Goal: Information Seeking & Learning: Learn about a topic

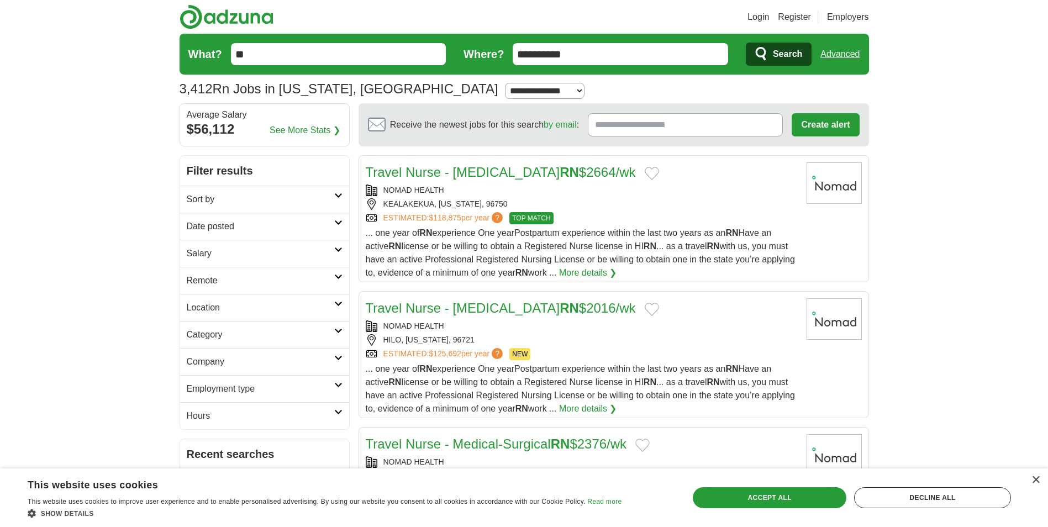
click at [243, 394] on h2 "Employment type" at bounding box center [260, 388] width 147 height 13
click at [212, 414] on link "Contract" at bounding box center [203, 414] width 33 height 9
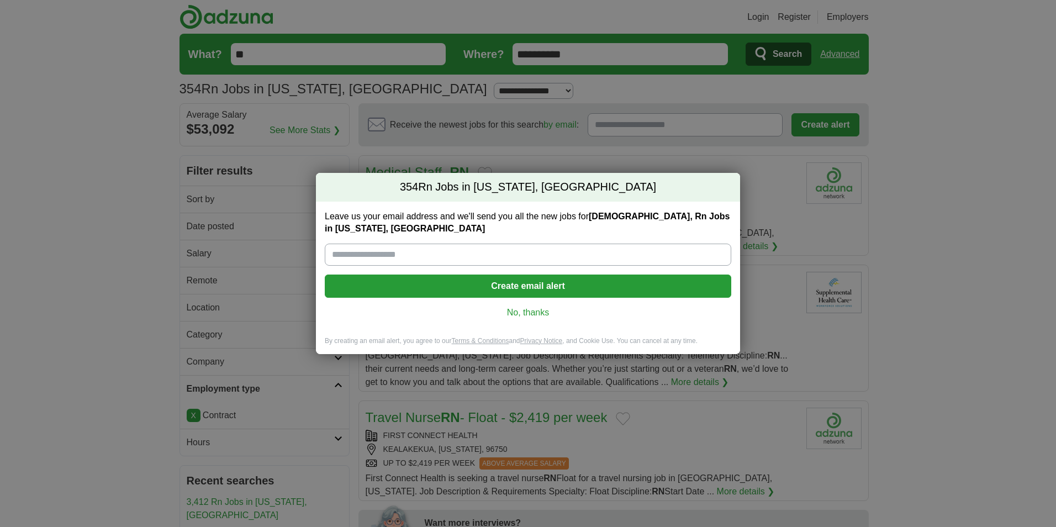
click at [542, 307] on link "No, thanks" at bounding box center [528, 313] width 389 height 12
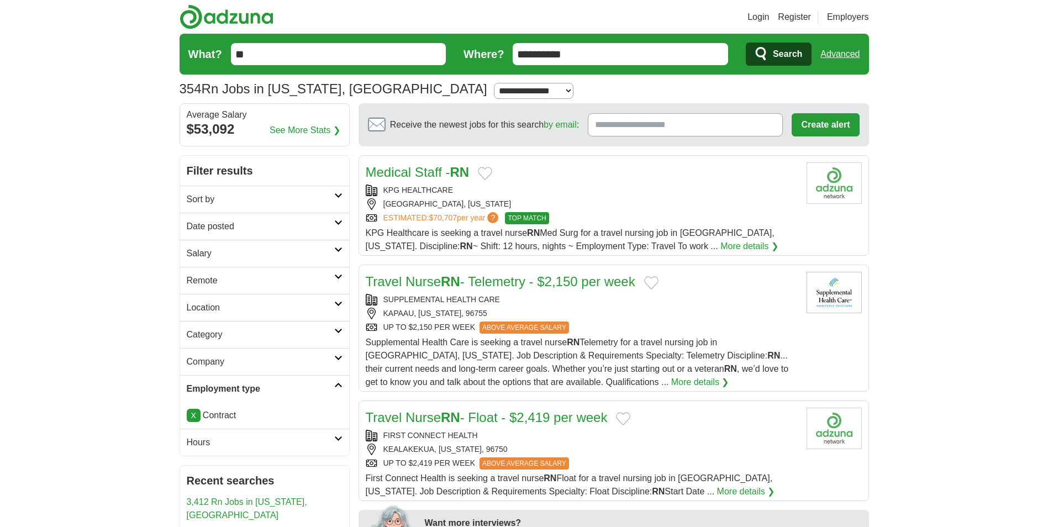
click at [217, 331] on h2 "Category" at bounding box center [260, 334] width 147 height 13
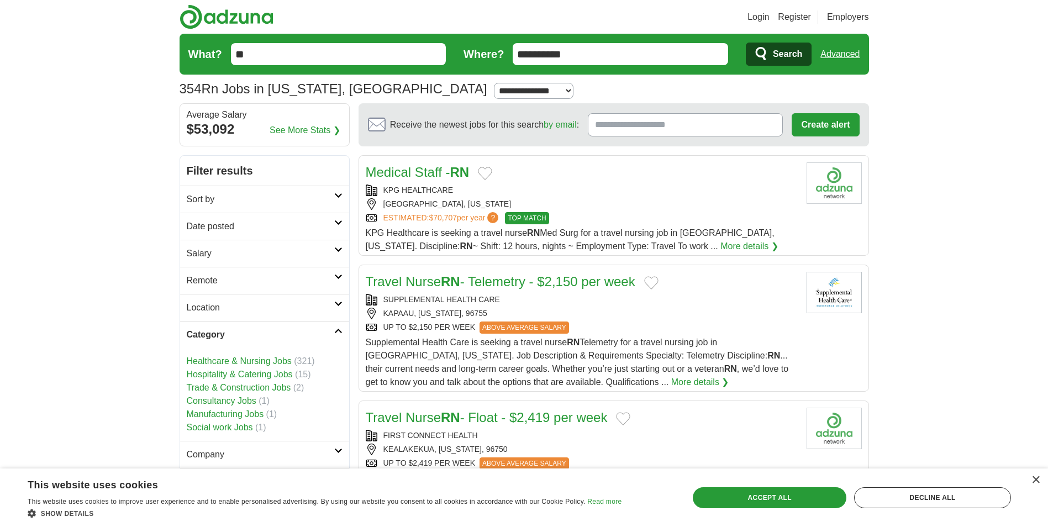
click at [271, 362] on link "Healthcare & Nursing Jobs" at bounding box center [239, 360] width 105 height 9
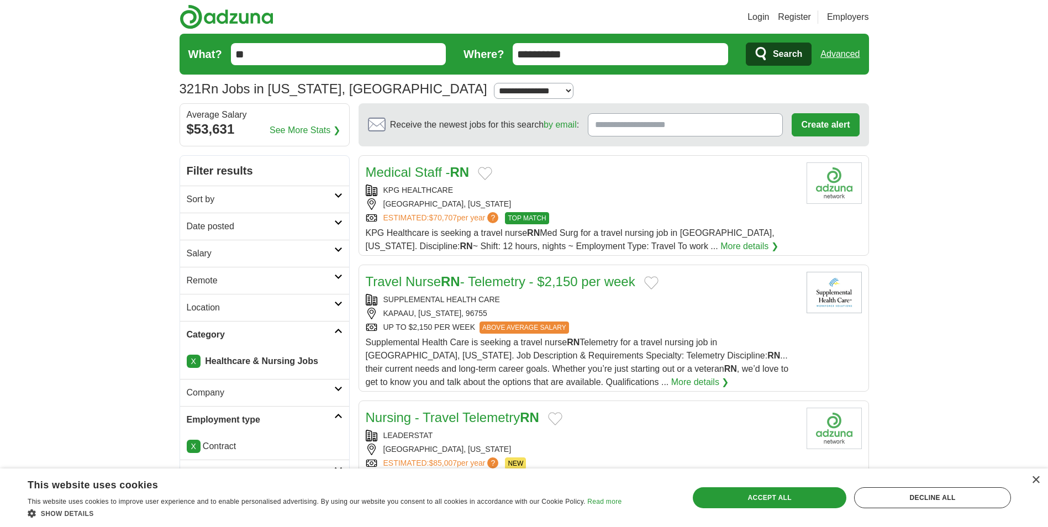
click at [222, 202] on h2 "Sort by" at bounding box center [260, 199] width 147 height 13
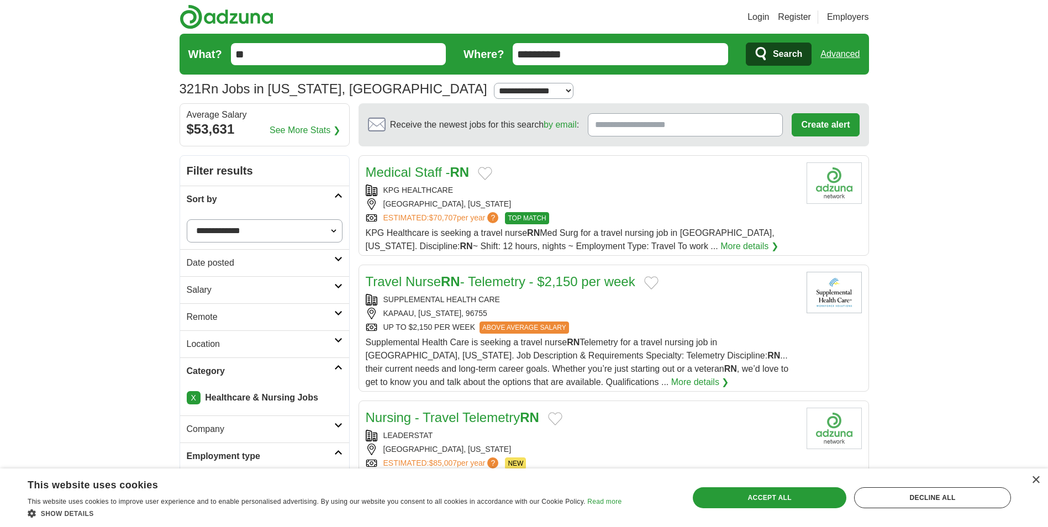
click at [275, 236] on select "**********" at bounding box center [265, 230] width 156 height 23
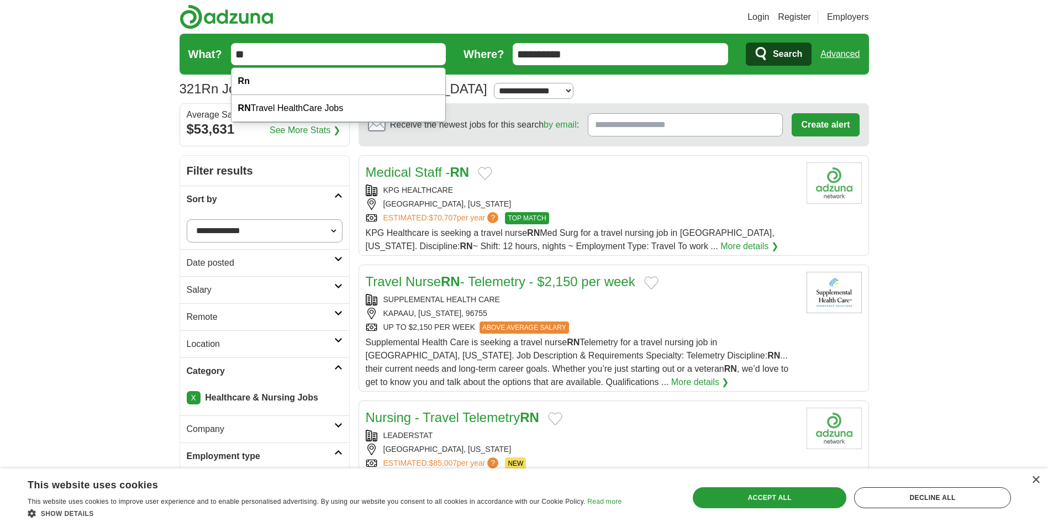
drag, startPoint x: 262, startPoint y: 57, endPoint x: 219, endPoint y: 46, distance: 44.9
click at [219, 46] on form "**********" at bounding box center [524, 54] width 689 height 41
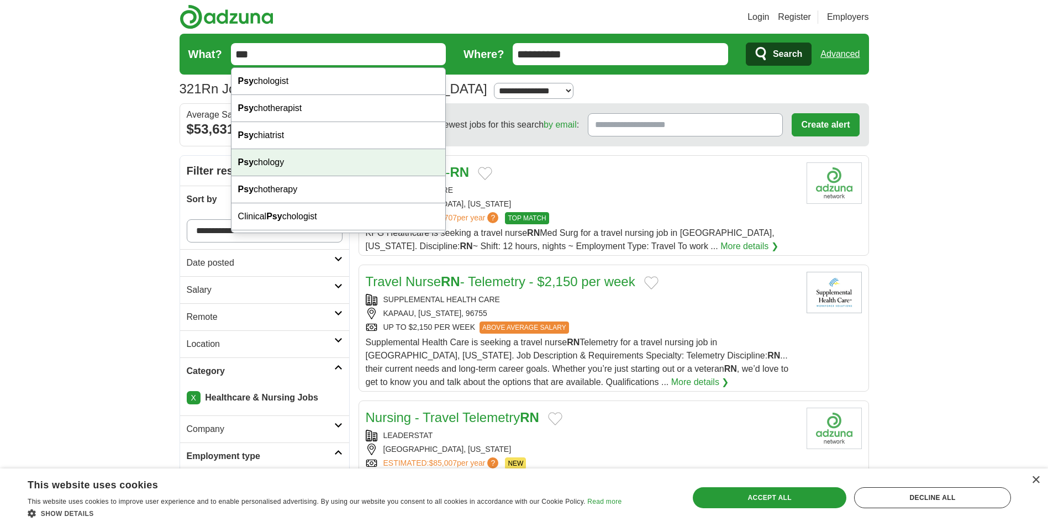
scroll to position [25, 0]
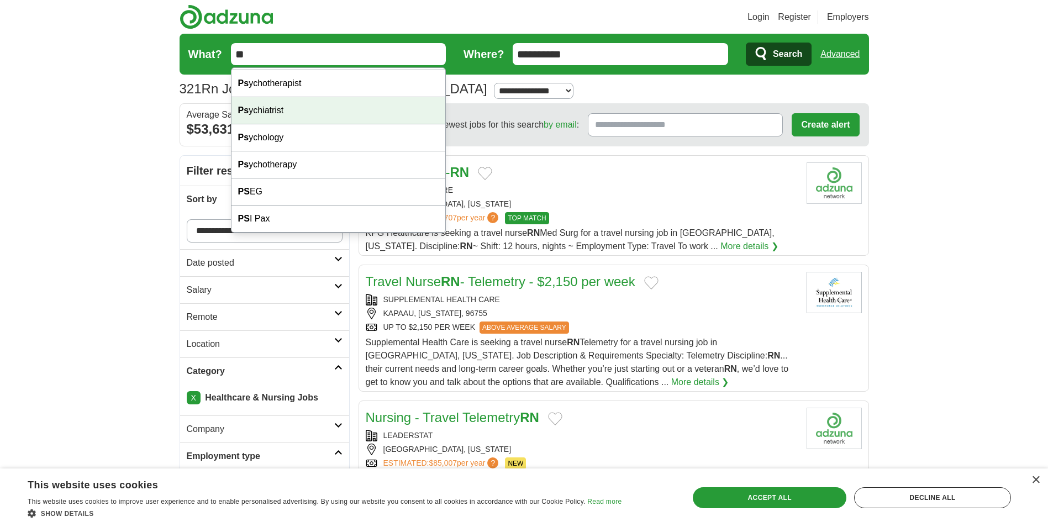
type input "*"
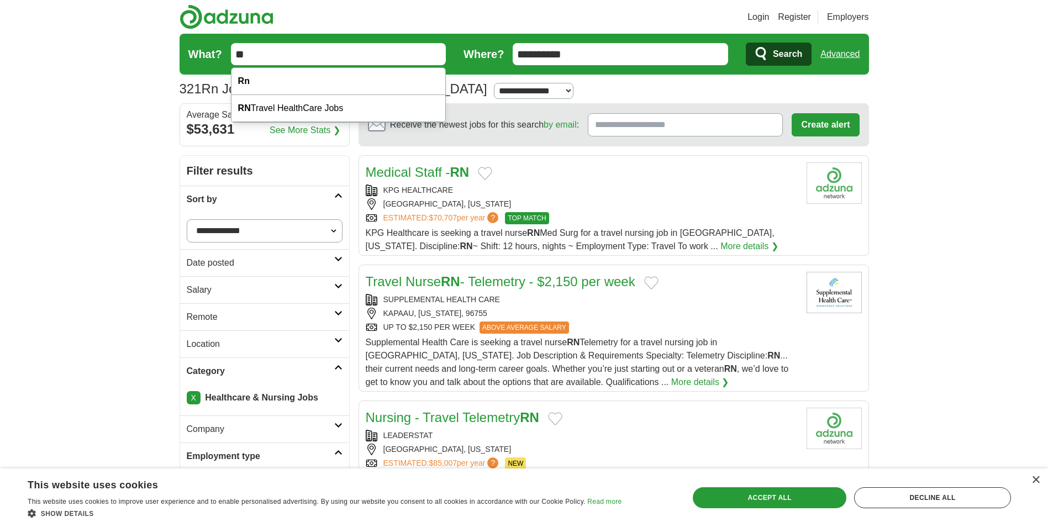
type input "**"
click at [746, 43] on button "Search" at bounding box center [779, 54] width 66 height 23
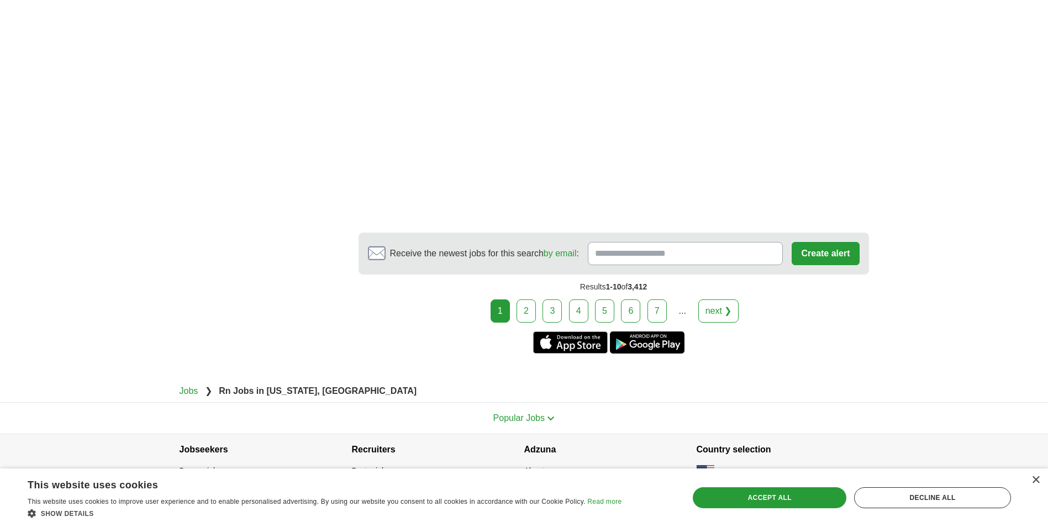
scroll to position [1823, 0]
click at [526, 314] on link "2" at bounding box center [525, 309] width 19 height 23
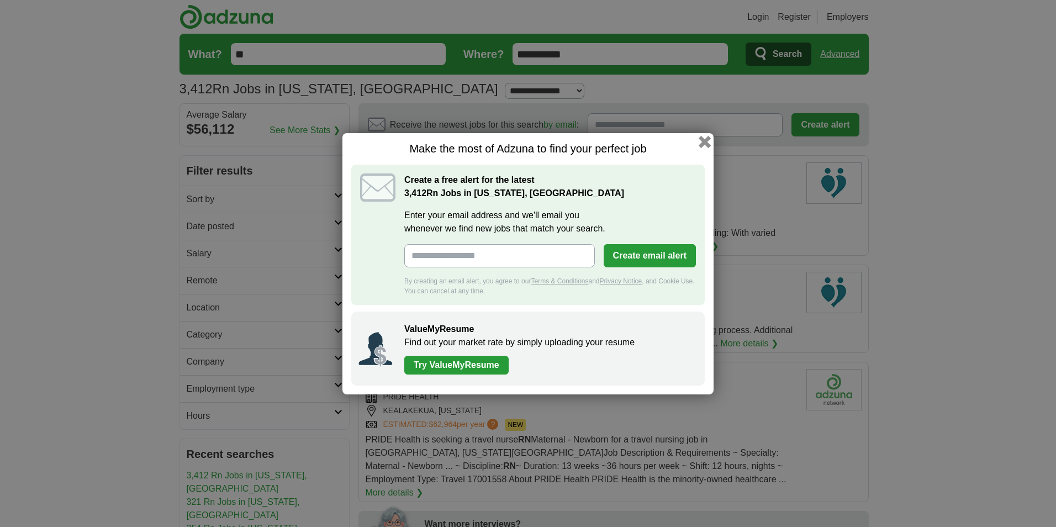
click at [705, 142] on button "button" at bounding box center [705, 141] width 12 height 12
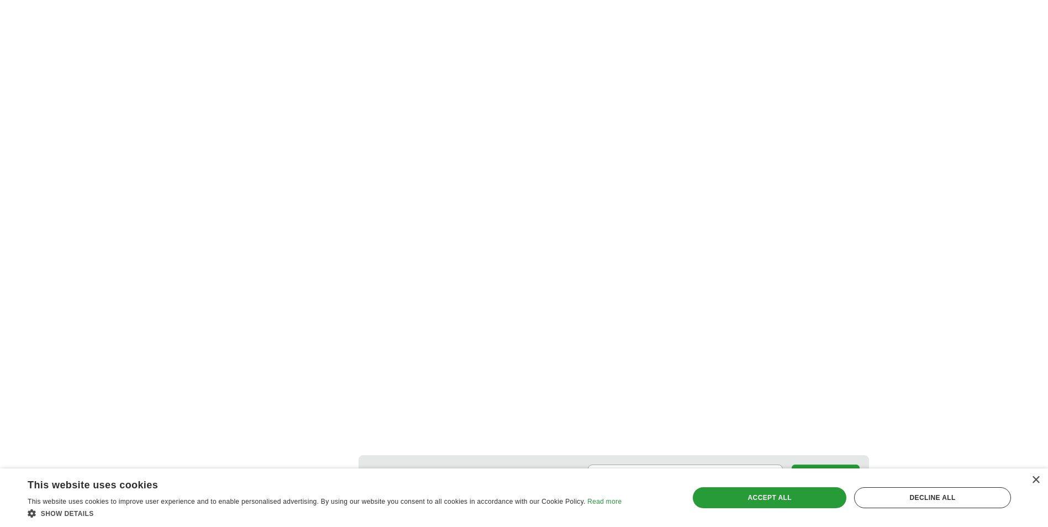
scroll to position [1712, 0]
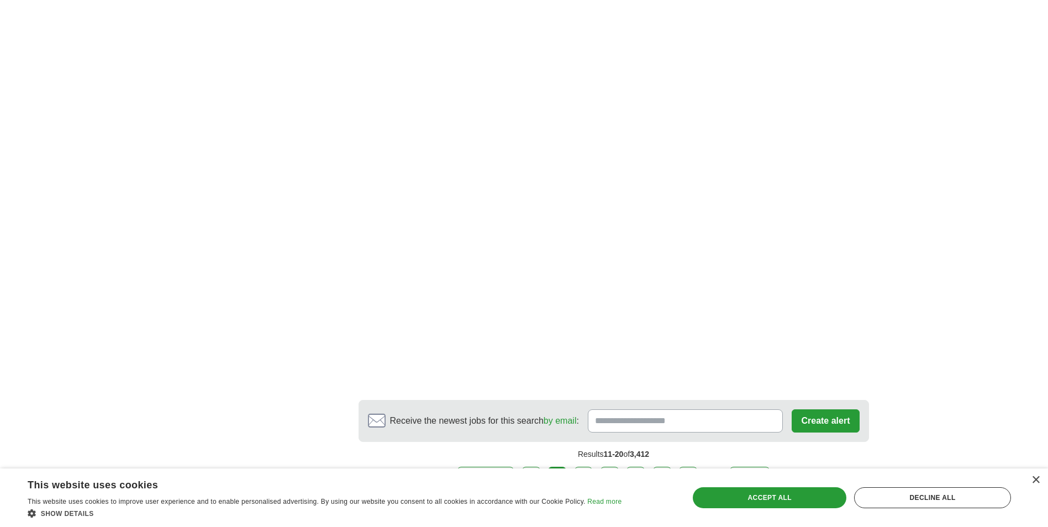
click at [578, 467] on link "3" at bounding box center [583, 478] width 19 height 23
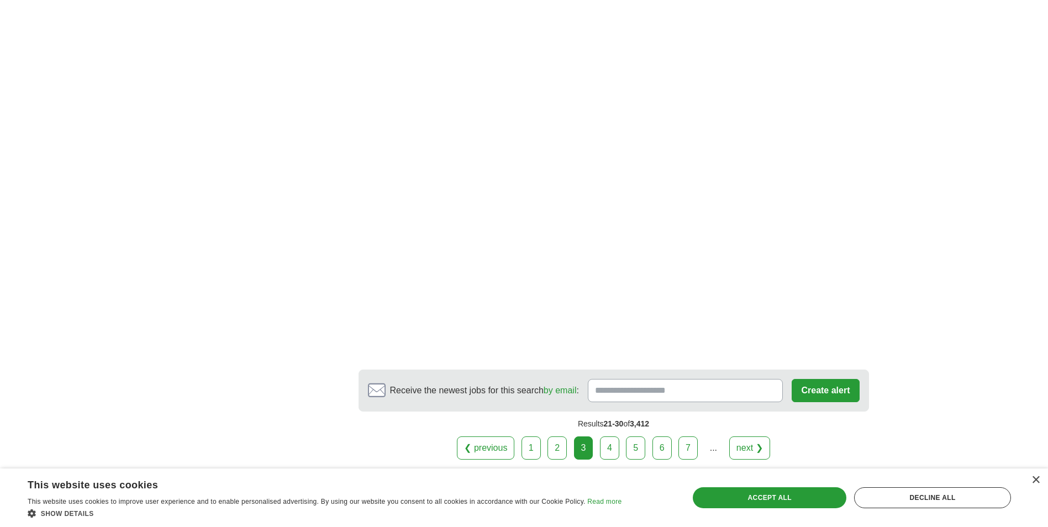
scroll to position [1933, 0]
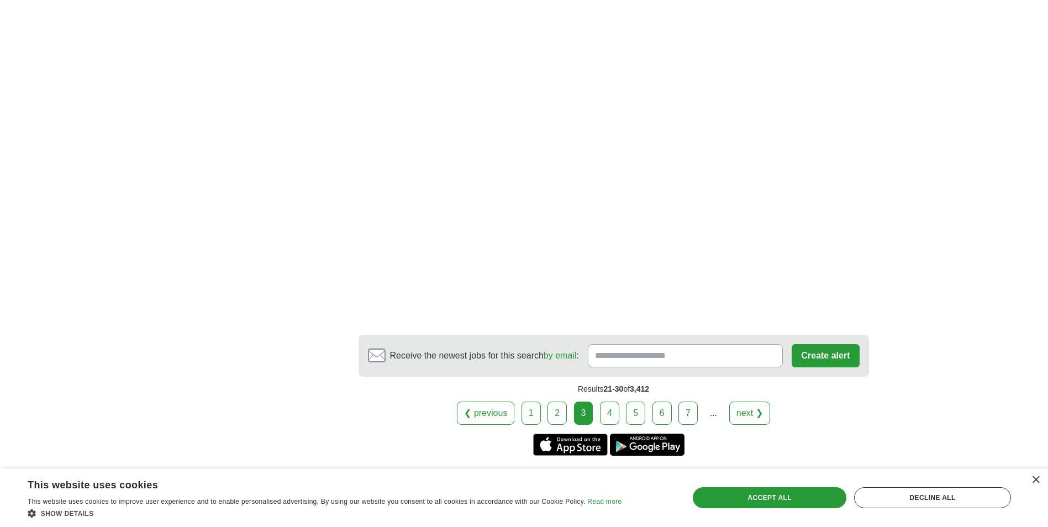
click at [607, 405] on link "4" at bounding box center [609, 413] width 19 height 23
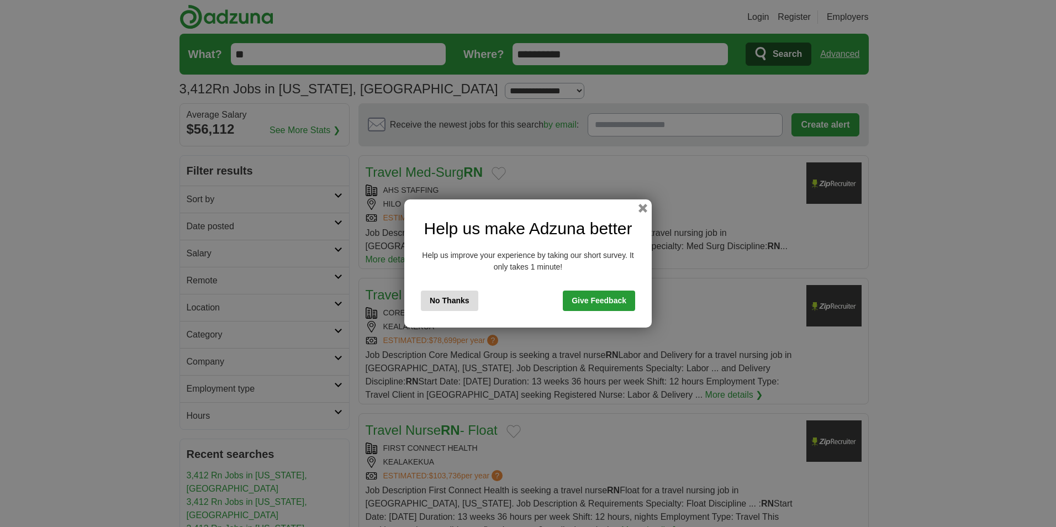
click at [651, 210] on div "Help us make Adzuna better Help us improve your experience by taking our short …" at bounding box center [527, 263] width 247 height 128
click at [646, 208] on button "button" at bounding box center [643, 208] width 12 height 12
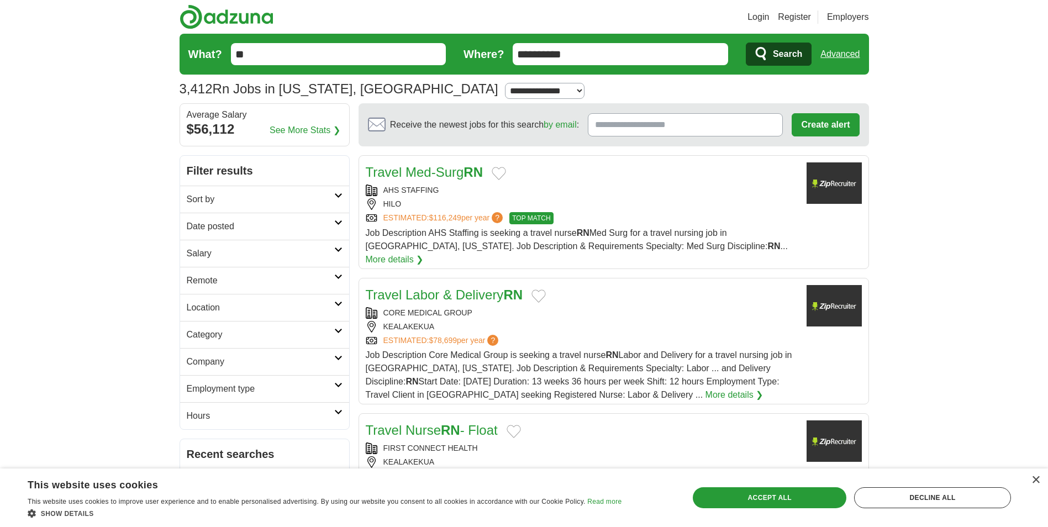
click at [831, 55] on link "Advanced" at bounding box center [839, 54] width 39 height 22
